Goal: Task Accomplishment & Management: Manage account settings

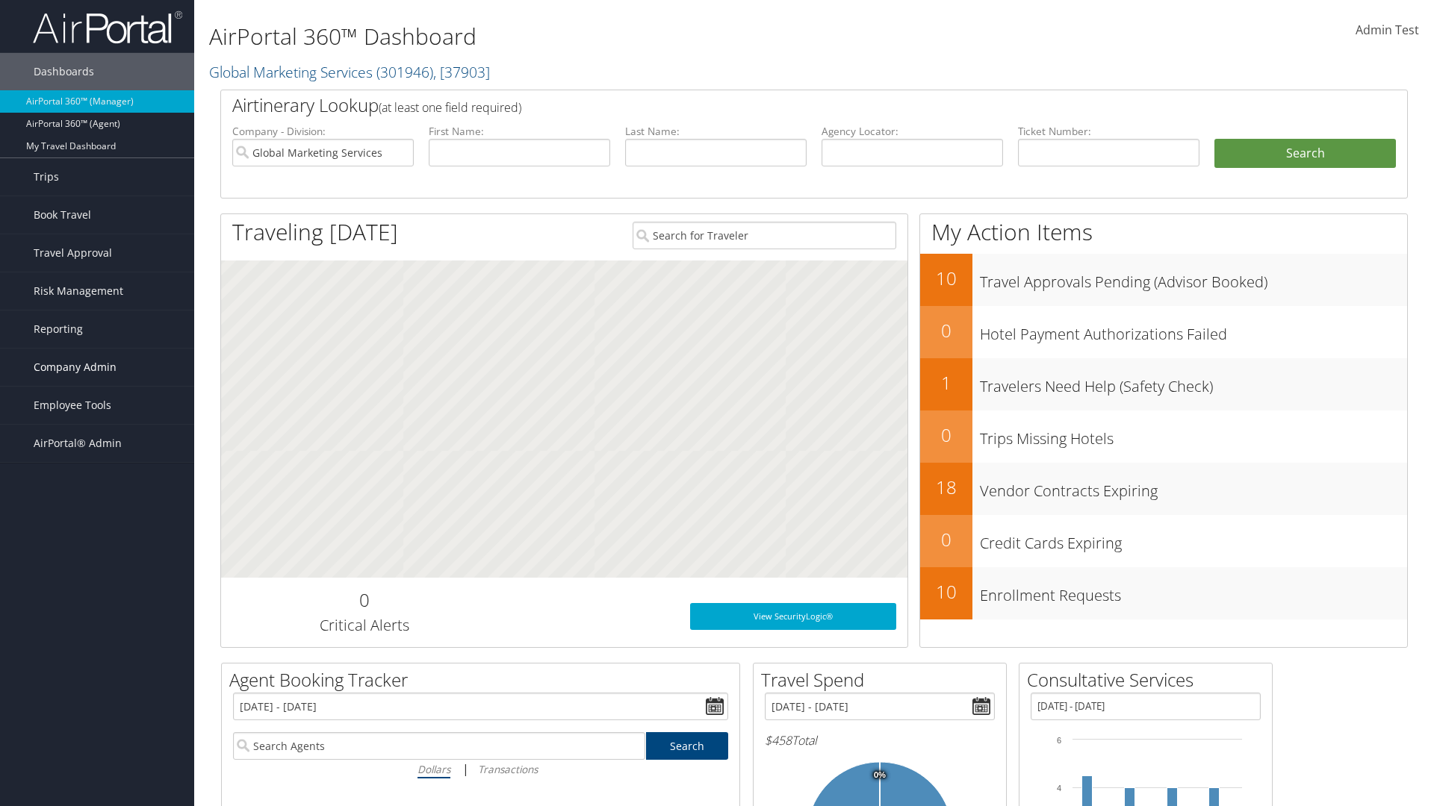
click at [97, 367] on span "Company Admin" at bounding box center [75, 367] width 83 height 37
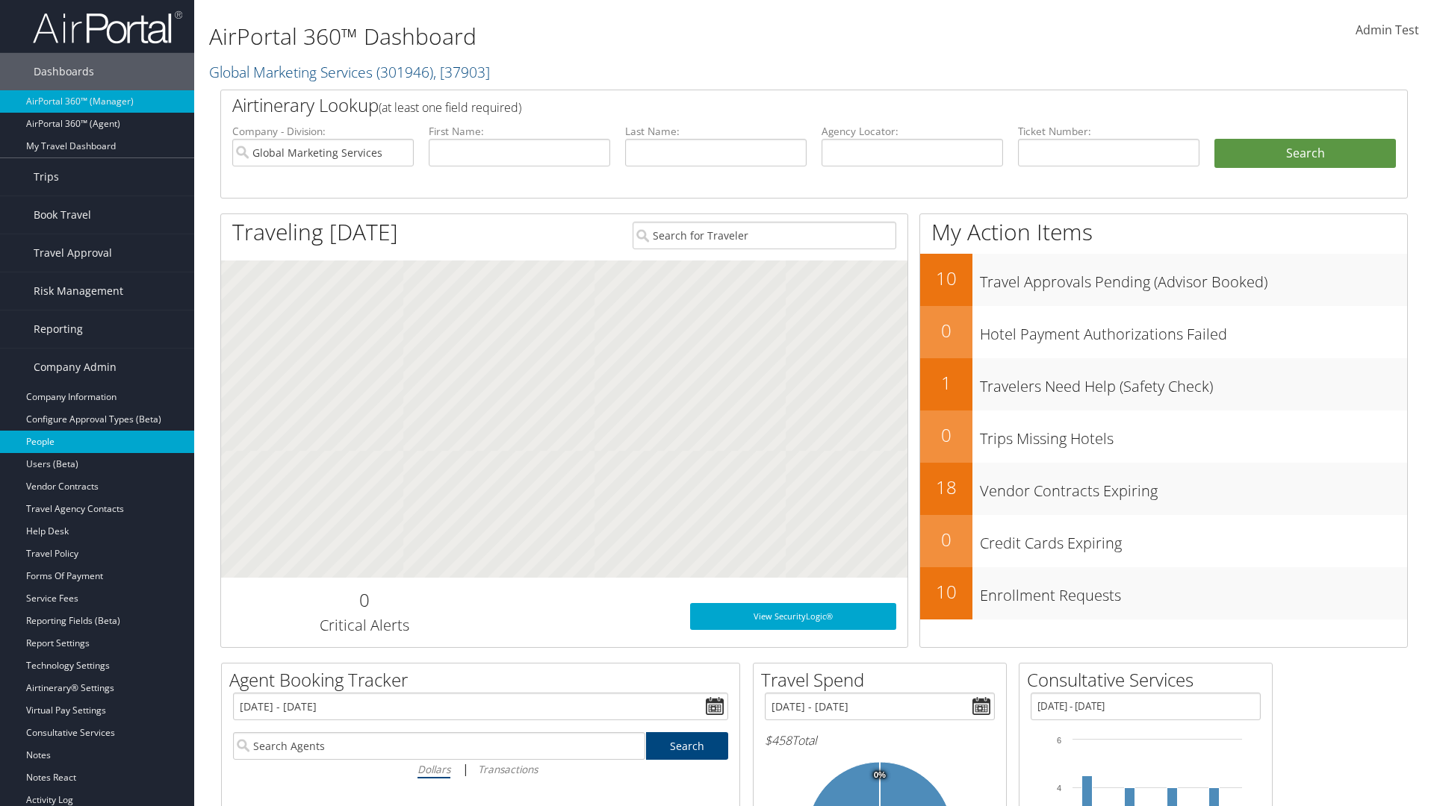
click at [97, 442] on link "People" at bounding box center [97, 442] width 194 height 22
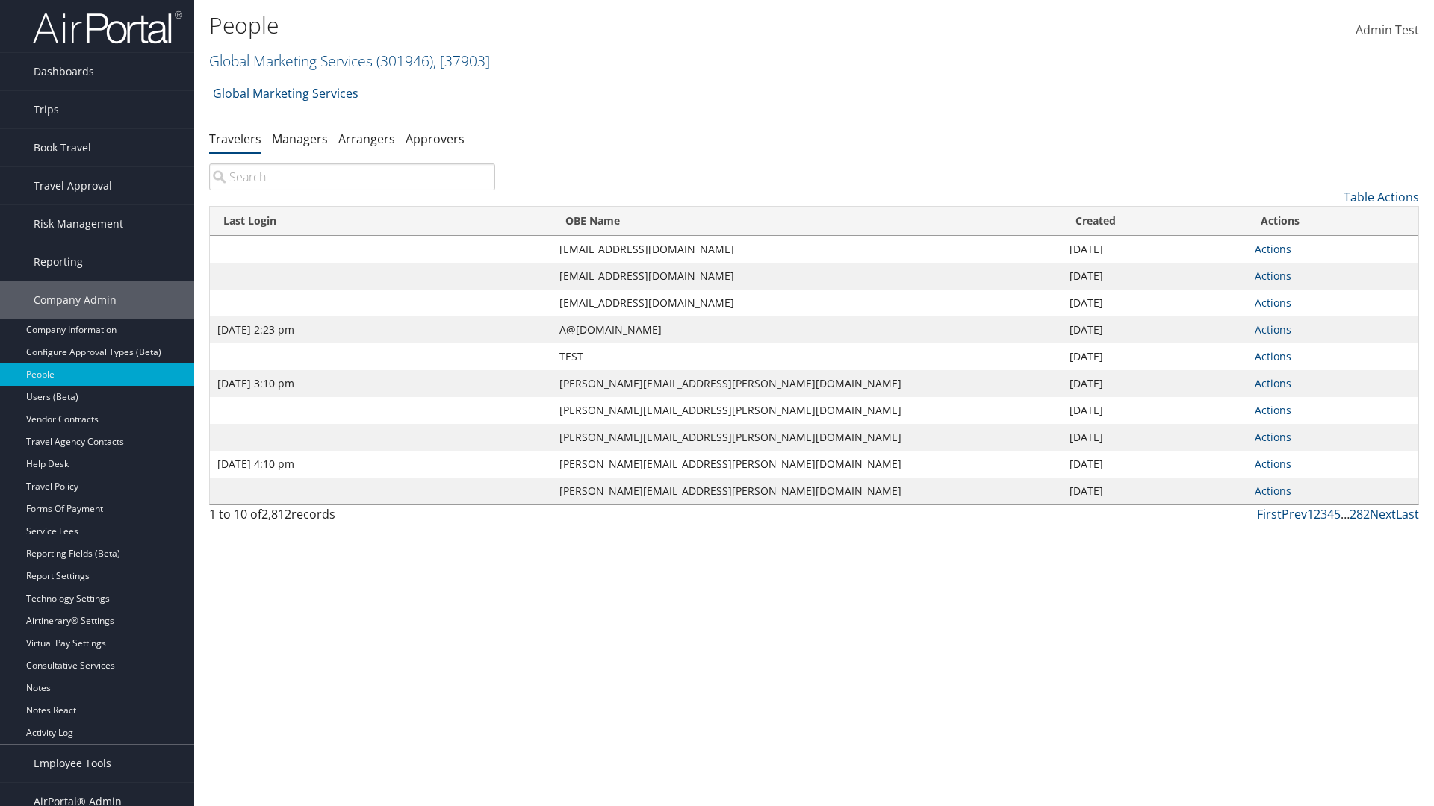
click at [352, 177] on input "search" at bounding box center [352, 177] width 286 height 27
type input "[DATE] 2:23 pm"
